Goal: Information Seeking & Learning: Learn about a topic

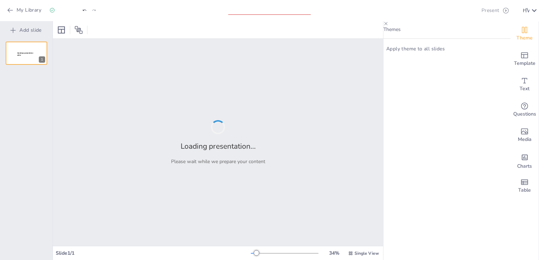
type input "E-Quiz Engineering: Test Your Knowledge in Tech"
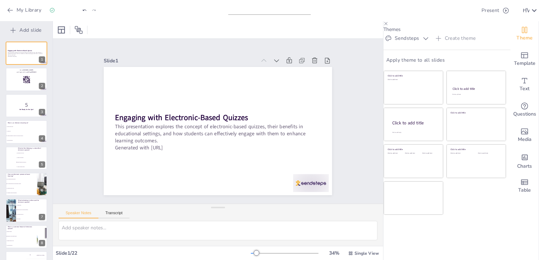
checkbox input "true"
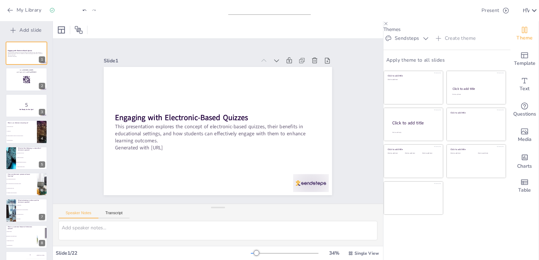
checkbox input "true"
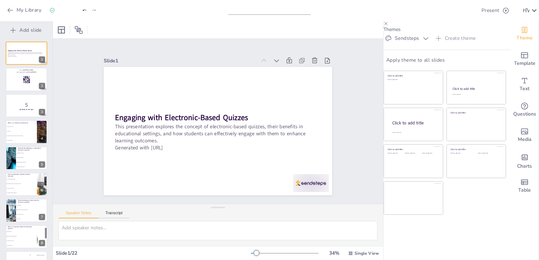
checkbox input "true"
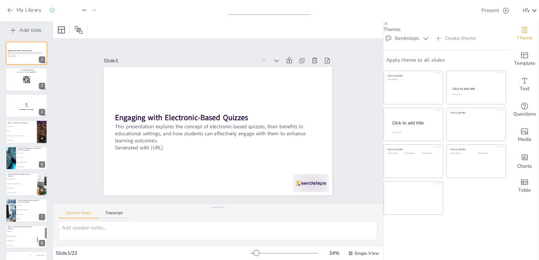
checkbox input "true"
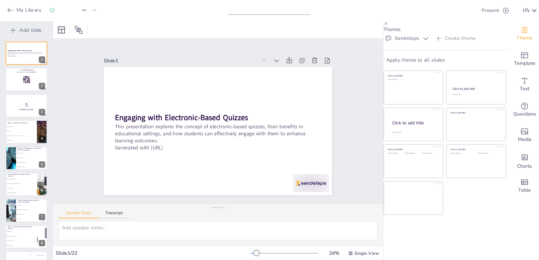
checkbox input "true"
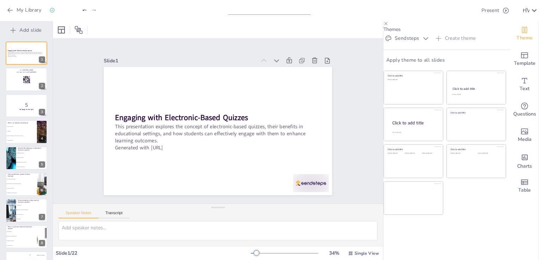
checkbox input "true"
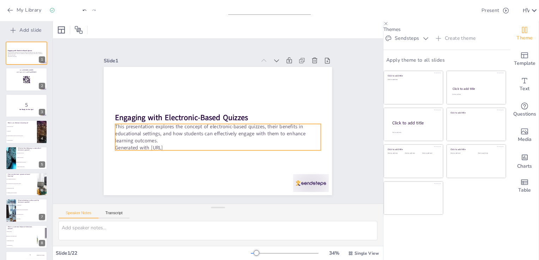
checkbox input "true"
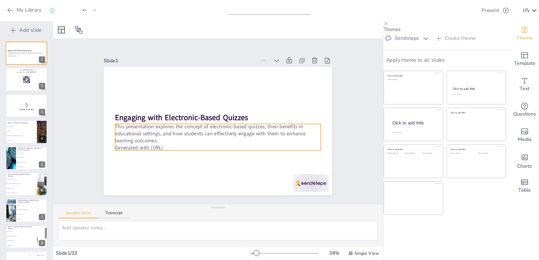
checkbox input "true"
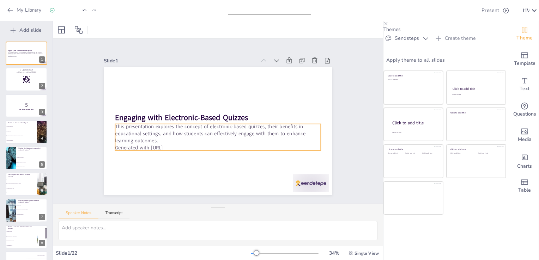
checkbox input "true"
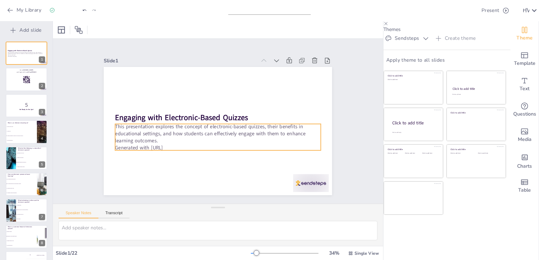
checkbox input "true"
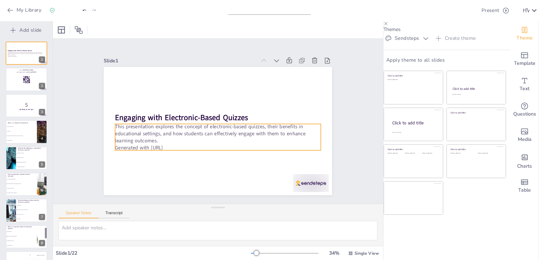
checkbox input "true"
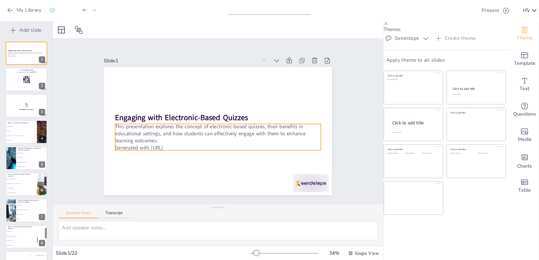
checkbox input "true"
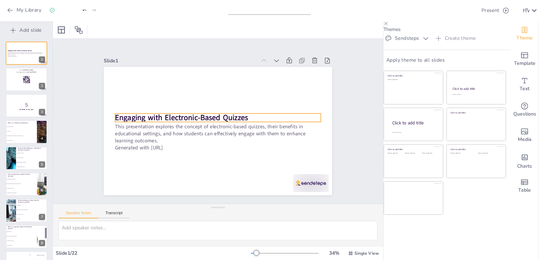
checkbox input "true"
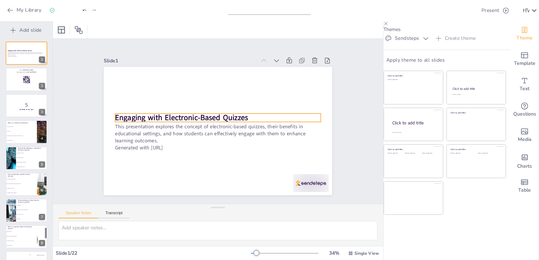
checkbox input "true"
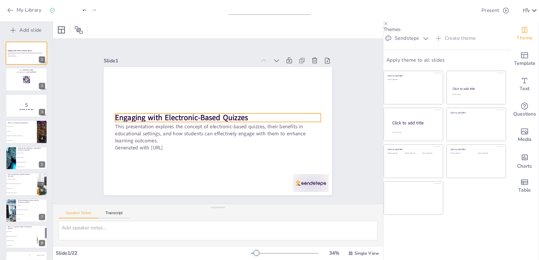
checkbox input "true"
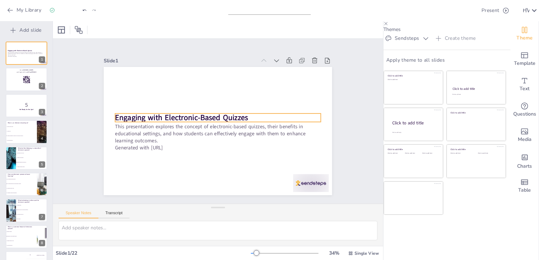
checkbox input "true"
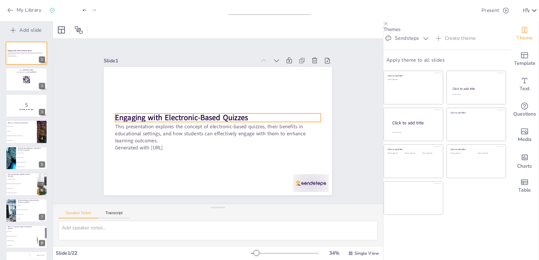
checkbox input "true"
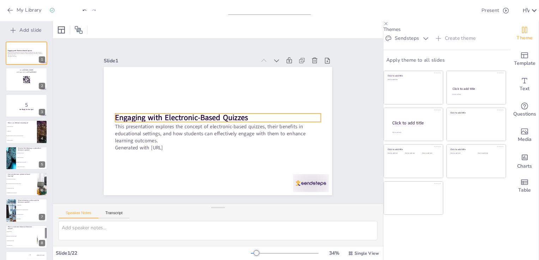
checkbox input "true"
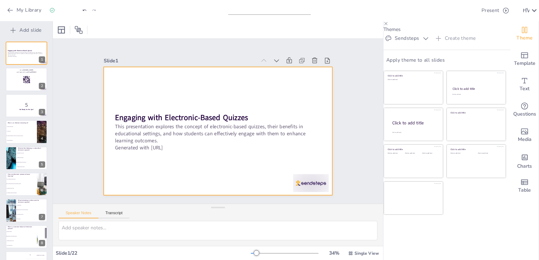
checkbox input "true"
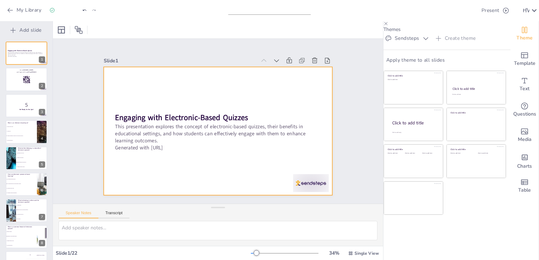
checkbox input "true"
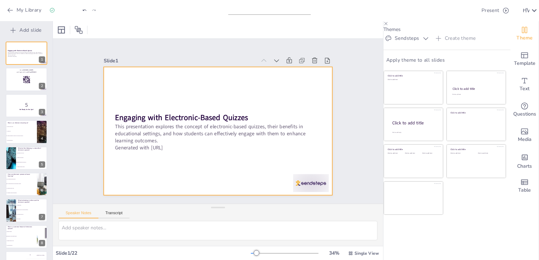
checkbox input "true"
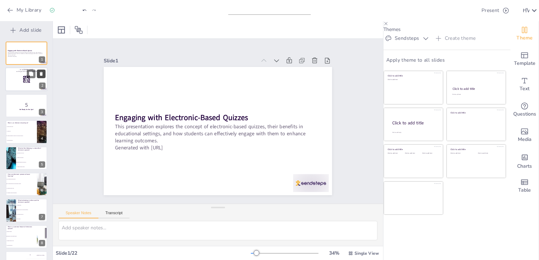
checkbox input "true"
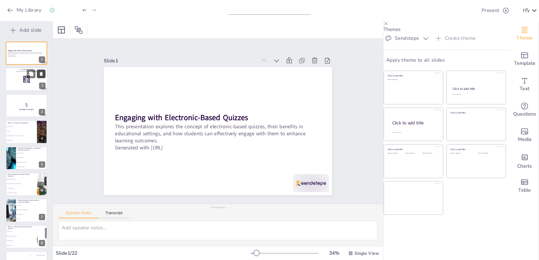
checkbox input "true"
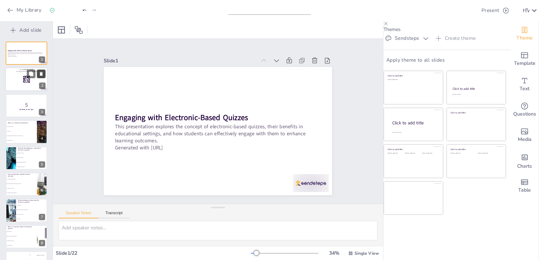
checkbox input "true"
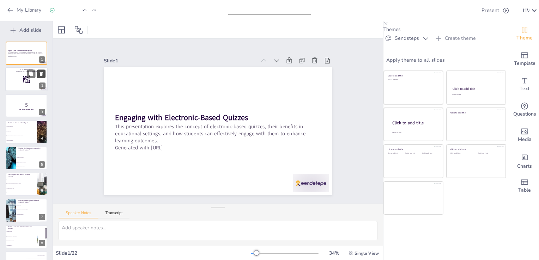
checkbox input "true"
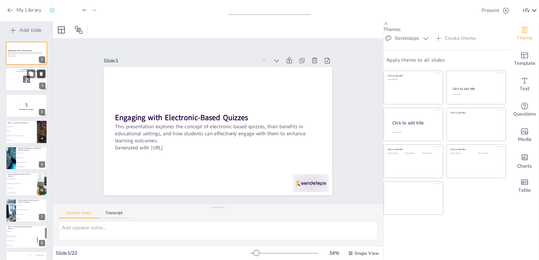
checkbox input "true"
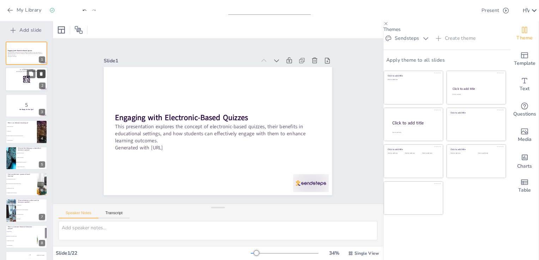
checkbox input "true"
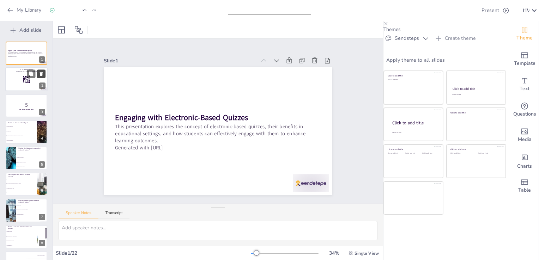
click at [39, 76] on icon at bounding box center [41, 74] width 5 height 5
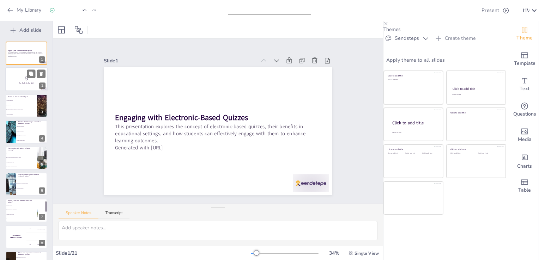
checkbox input "true"
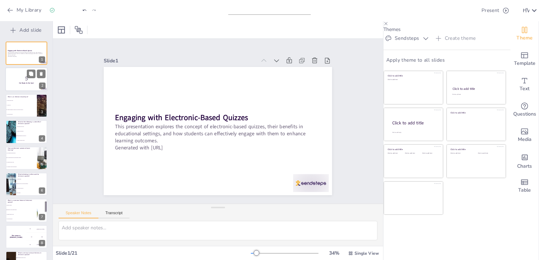
checkbox input "true"
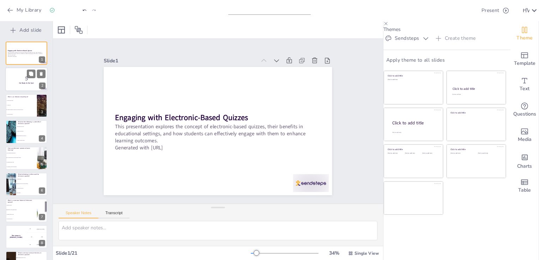
checkbox input "true"
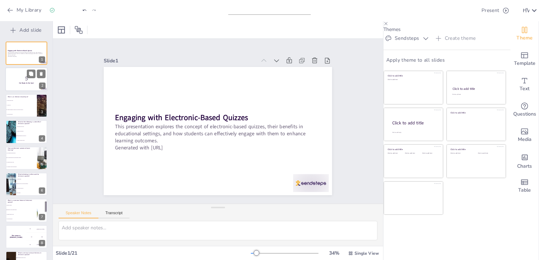
checkbox input "true"
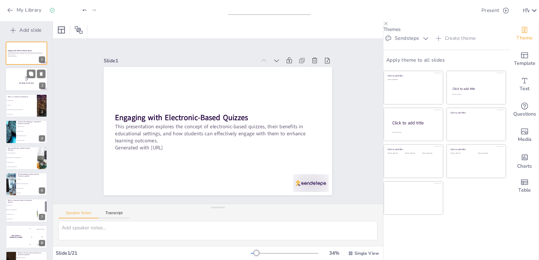
checkbox input "true"
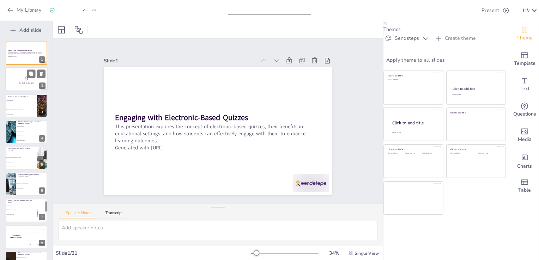
checkbox input "true"
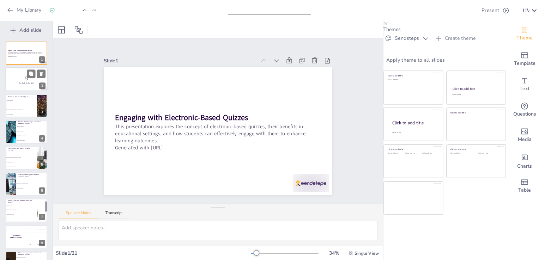
checkbox input "true"
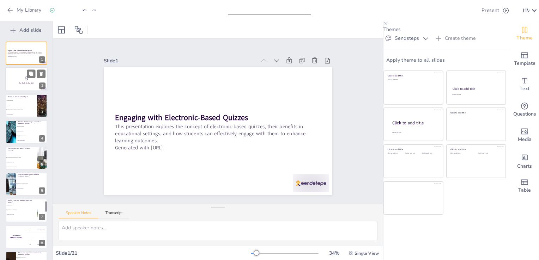
checkbox input "true"
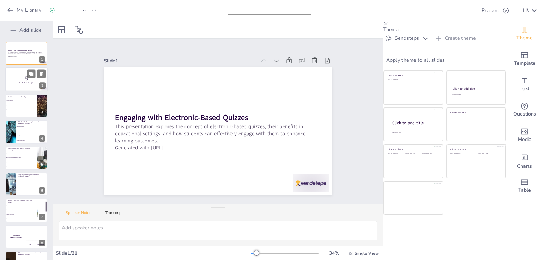
checkbox input "true"
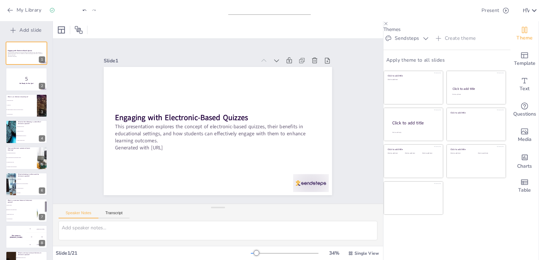
checkbox input "true"
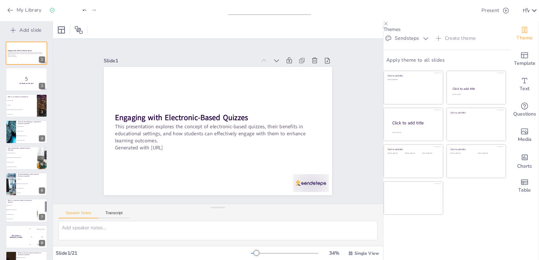
checkbox input "true"
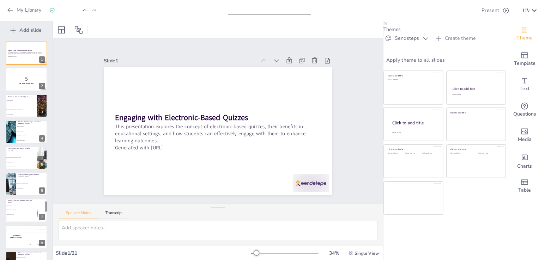
checkbox input "true"
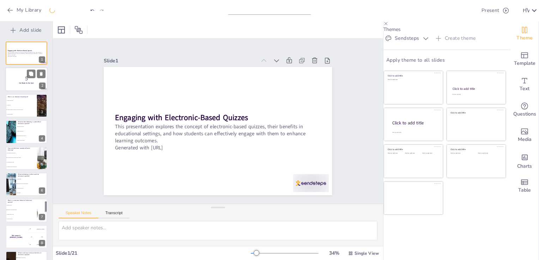
checkbox input "true"
click at [32, 81] on p "5" at bounding box center [26, 79] width 38 height 8
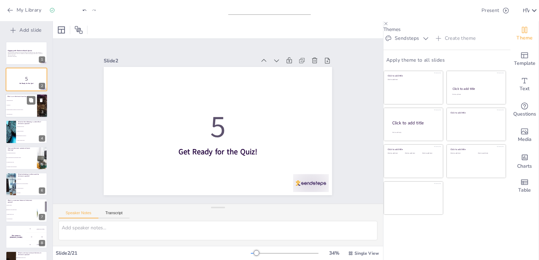
click at [25, 106] on li "A verbal test" at bounding box center [21, 105] width 32 height 5
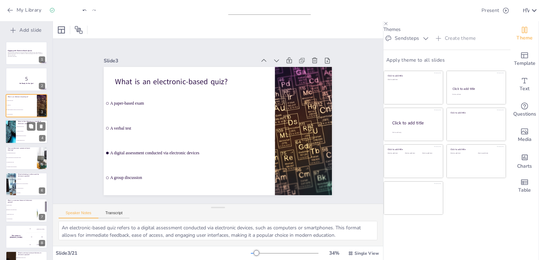
click at [26, 124] on li "Increased stress levels" at bounding box center [32, 126] width 32 height 5
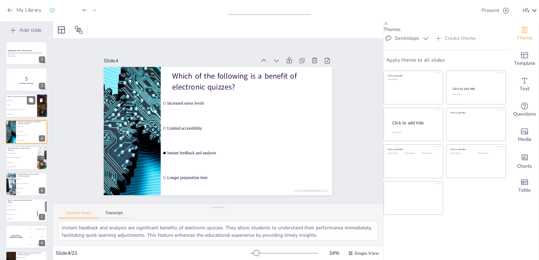
click at [28, 108] on li "A digital assessment conducted via electronic devices" at bounding box center [21, 110] width 32 height 5
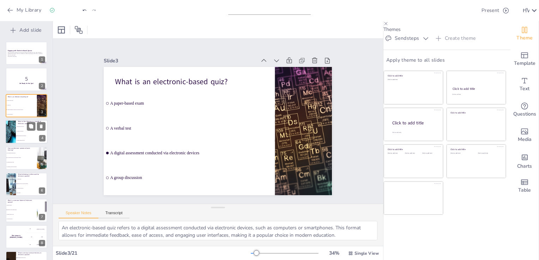
click at [28, 139] on li "Longer preparation time" at bounding box center [32, 141] width 32 height 5
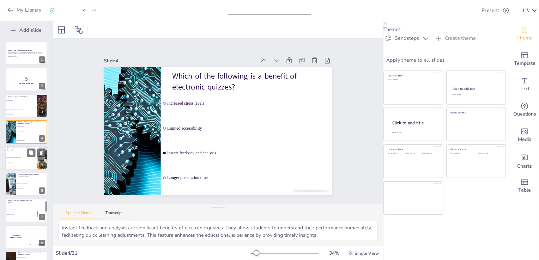
click at [27, 163] on li "By reducing study time" at bounding box center [21, 162] width 32 height 5
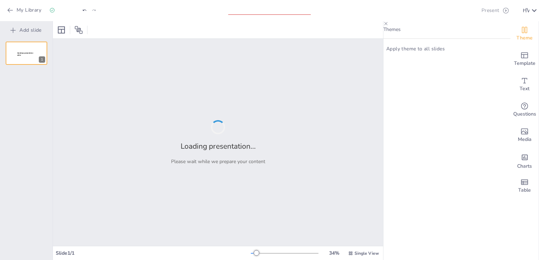
type input "E-Quiz: Navigating the World of Electronics"
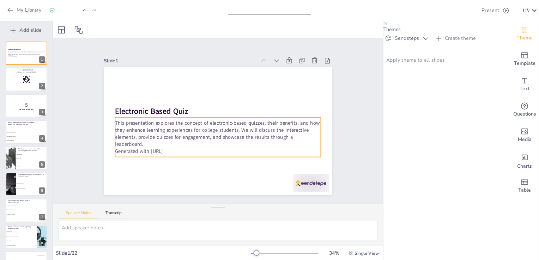
checkbox input "true"
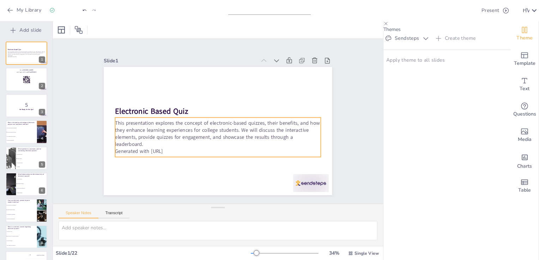
checkbox input "true"
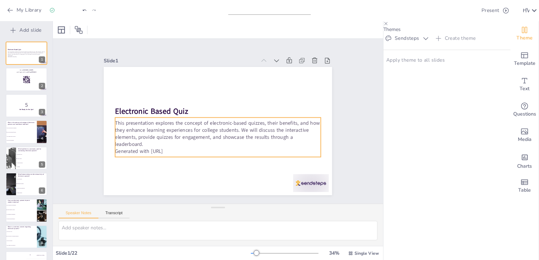
checkbox input "true"
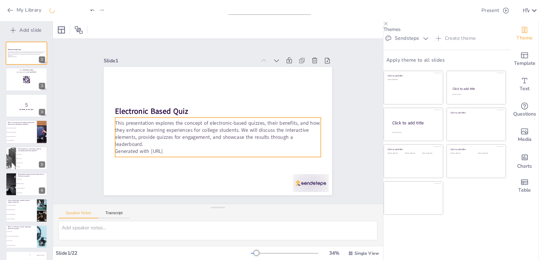
checkbox input "true"
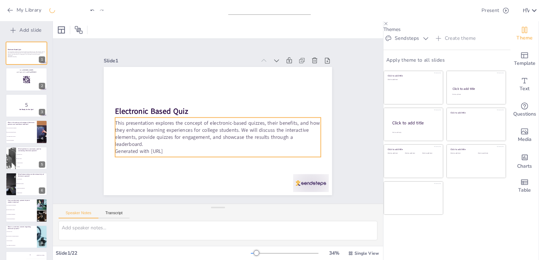
checkbox input "true"
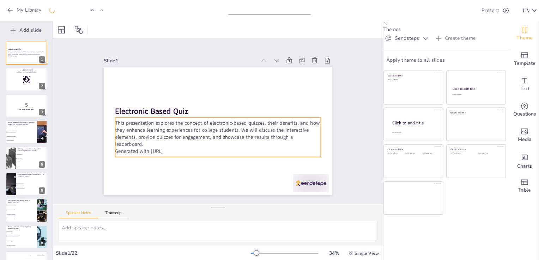
checkbox input "true"
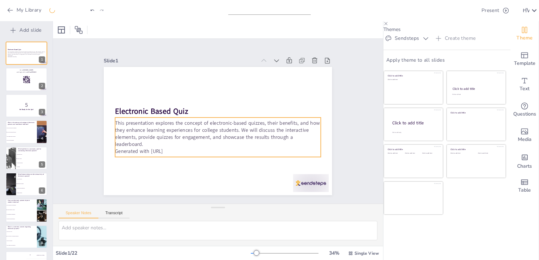
checkbox input "true"
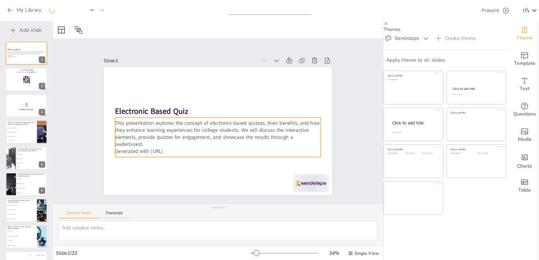
checkbox input "true"
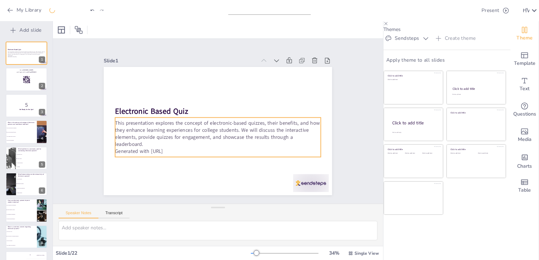
checkbox input "true"
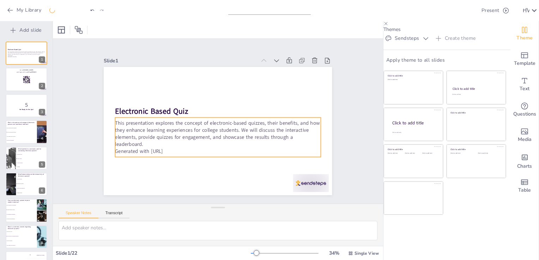
checkbox input "true"
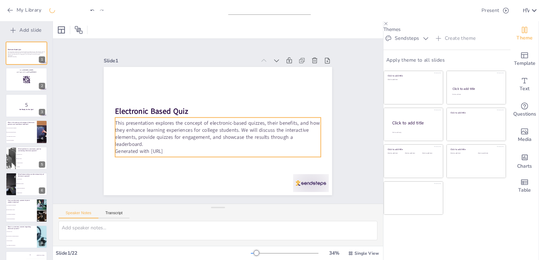
checkbox input "true"
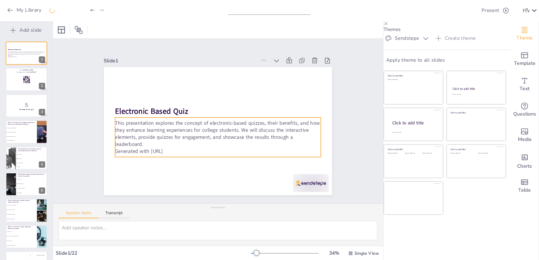
checkbox input "true"
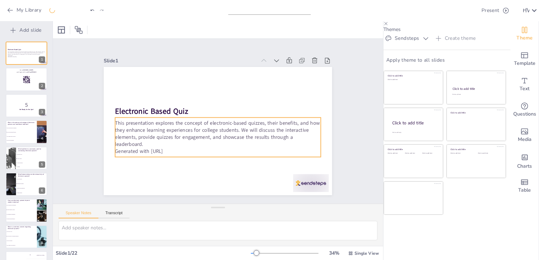
checkbox input "true"
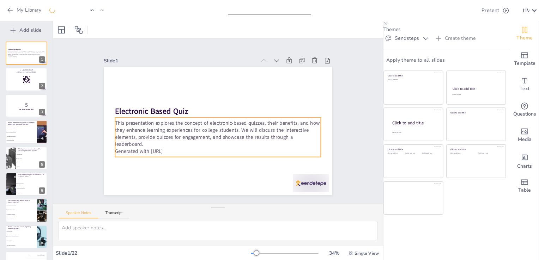
checkbox input "true"
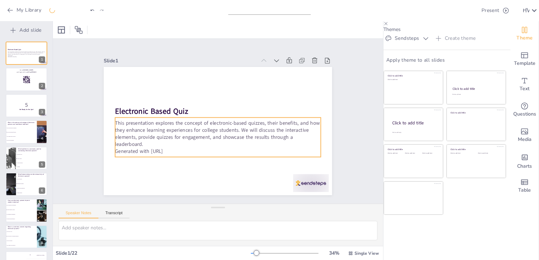
checkbox input "true"
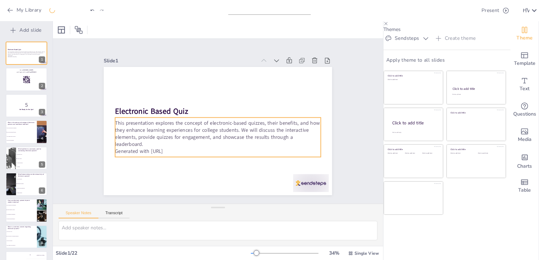
checkbox input "true"
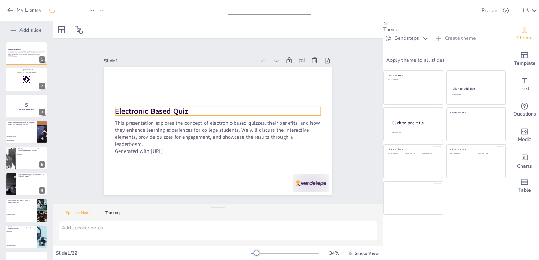
checkbox input "true"
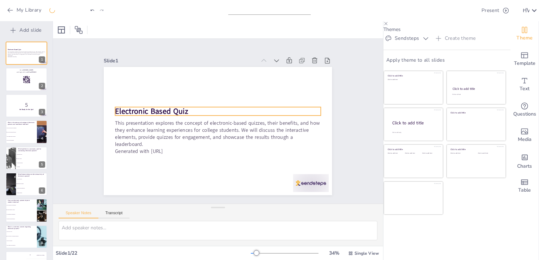
checkbox input "true"
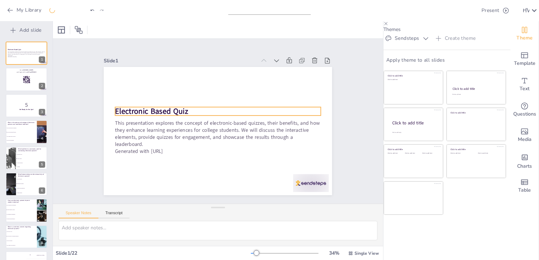
checkbox input "true"
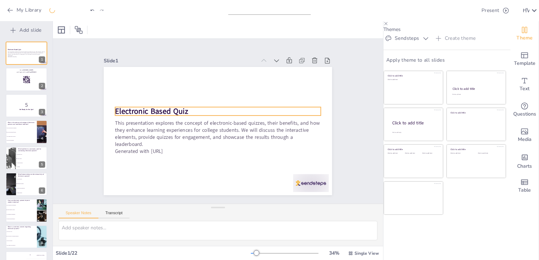
checkbox input "true"
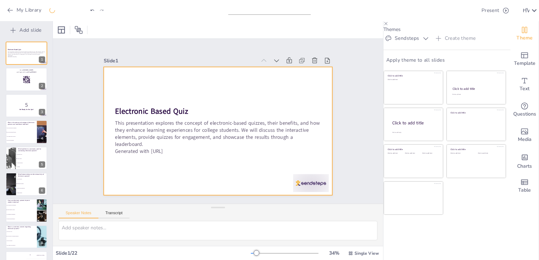
checkbox input "true"
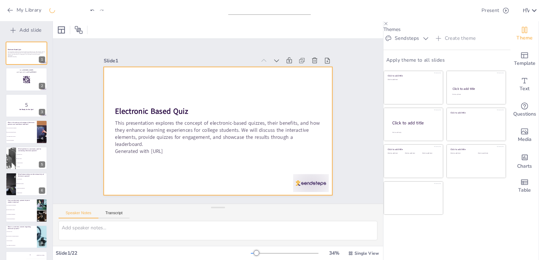
checkbox input "true"
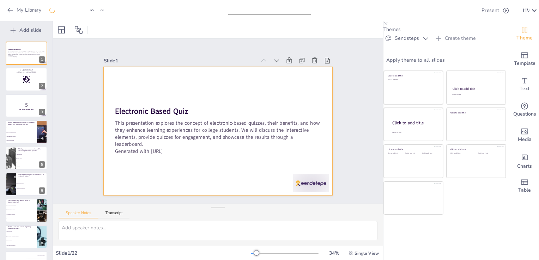
checkbox input "true"
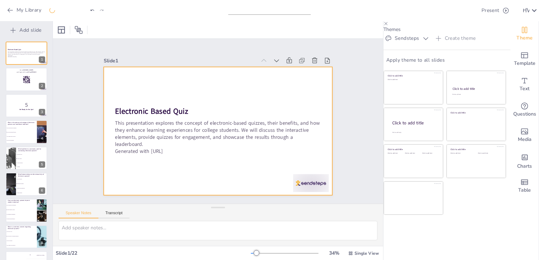
checkbox input "true"
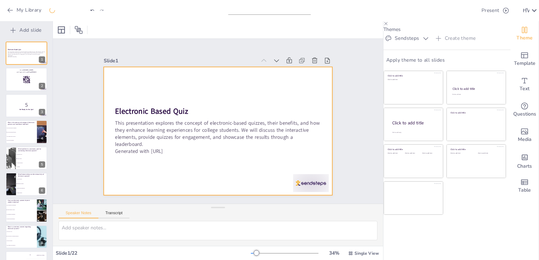
checkbox input "true"
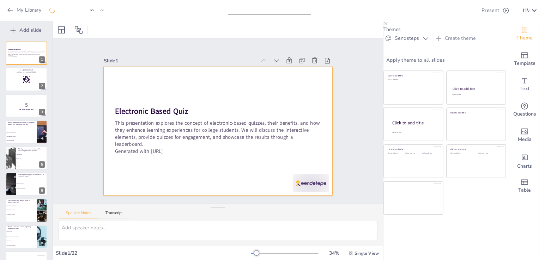
checkbox input "true"
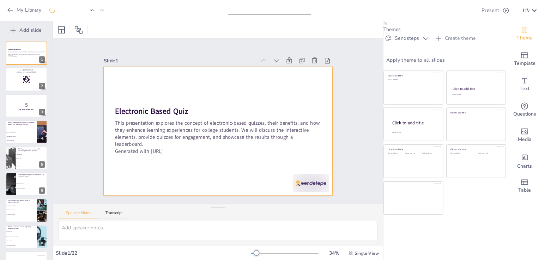
checkbox input "true"
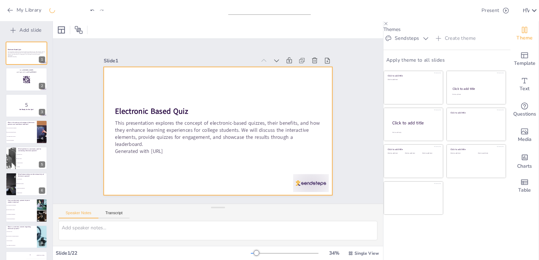
checkbox input "true"
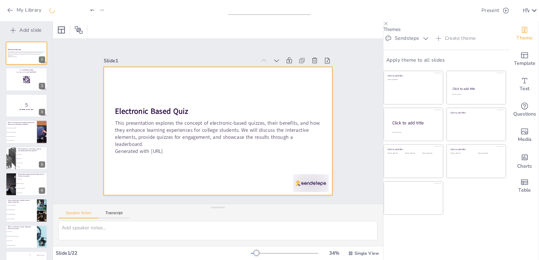
checkbox input "true"
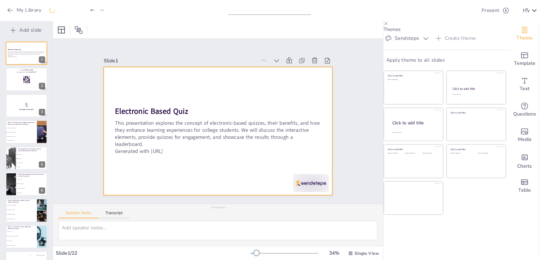
checkbox input "true"
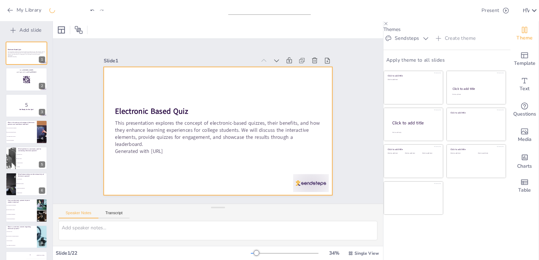
checkbox input "true"
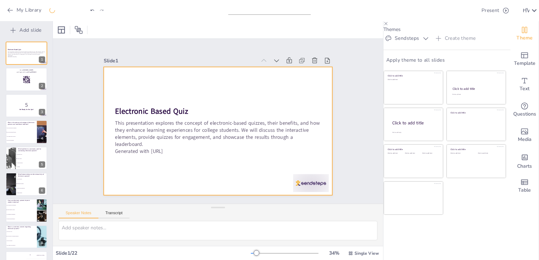
checkbox input "true"
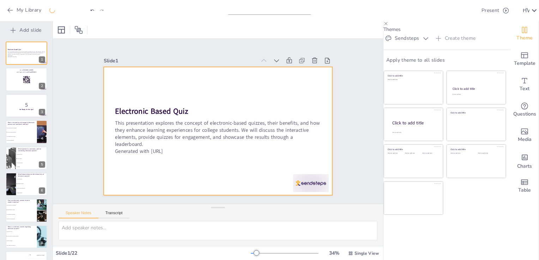
checkbox input "true"
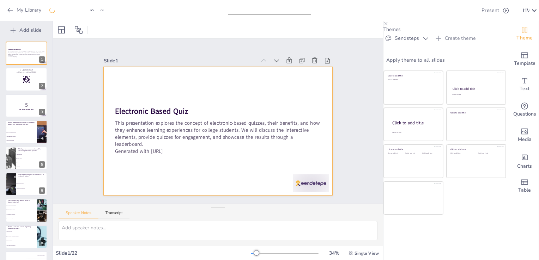
checkbox input "true"
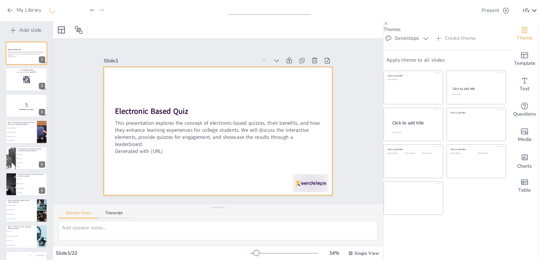
checkbox input "true"
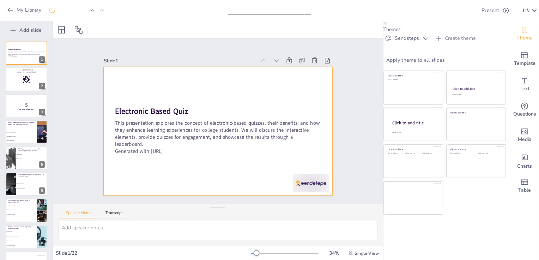
checkbox input "true"
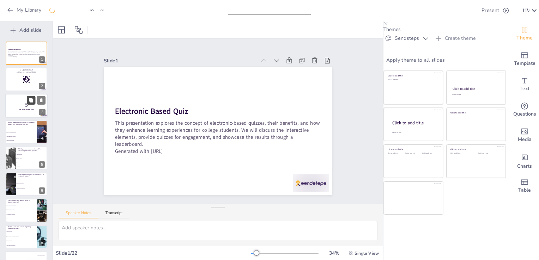
checkbox input "true"
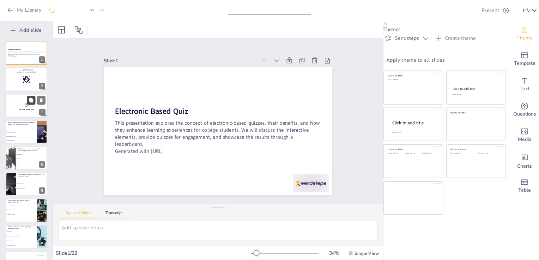
checkbox input "true"
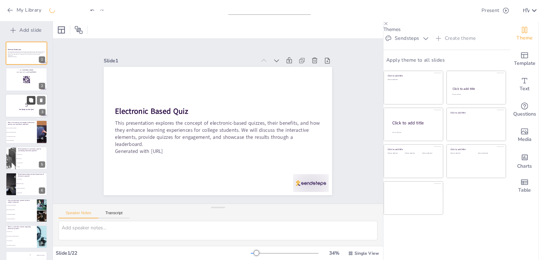
checkbox input "true"
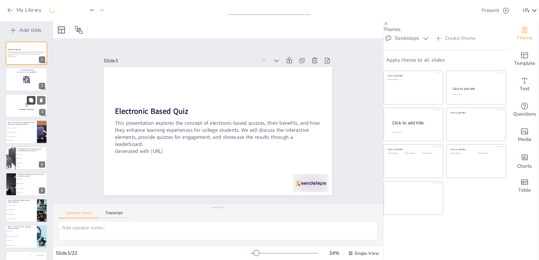
checkbox input "true"
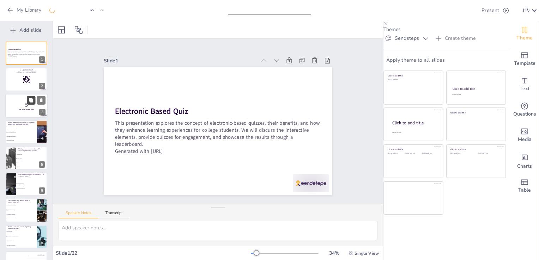
checkbox input "true"
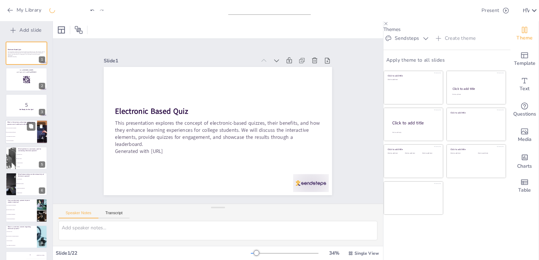
click at [22, 124] on p "What is the primary advantage of electronic quizzes over traditional methods?" at bounding box center [21, 124] width 28 height 4
